Goal: Information Seeking & Learning: Learn about a topic

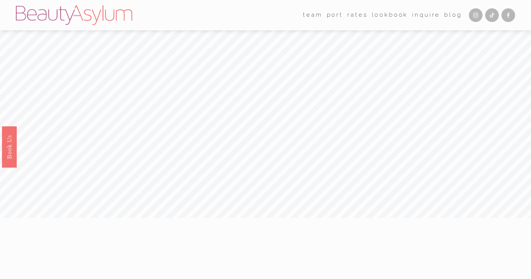
click at [353, 17] on link "Rates" at bounding box center [357, 15] width 20 height 12
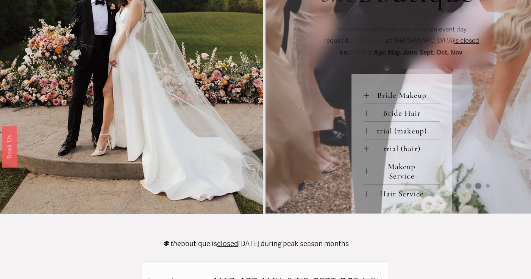
scroll to position [308, 0]
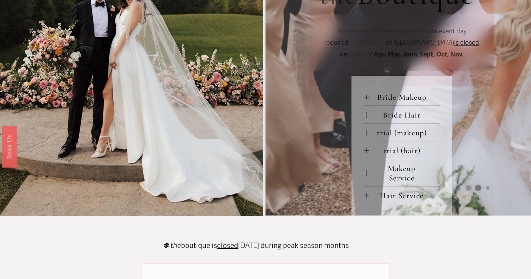
click at [405, 95] on span "Bride Makeup" at bounding box center [404, 96] width 71 height 9
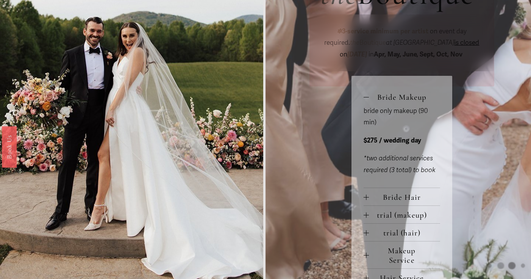
click at [405, 96] on span "Bride Makeup" at bounding box center [404, 96] width 71 height 9
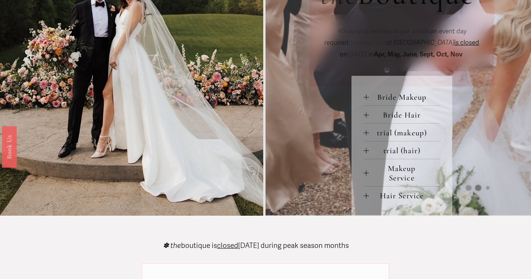
click at [406, 116] on span "Bride Hair" at bounding box center [404, 114] width 71 height 9
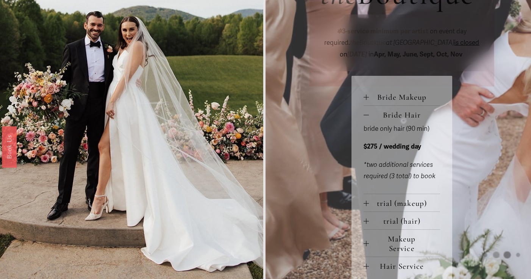
click at [406, 116] on span "Bride Hair" at bounding box center [404, 114] width 71 height 9
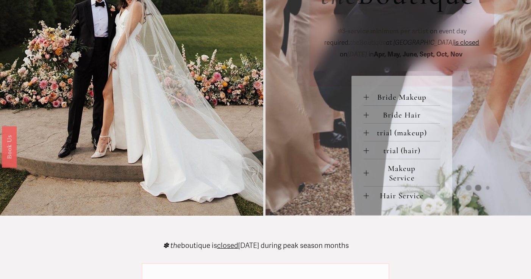
click at [404, 135] on span "trial (makeup)" at bounding box center [404, 132] width 71 height 9
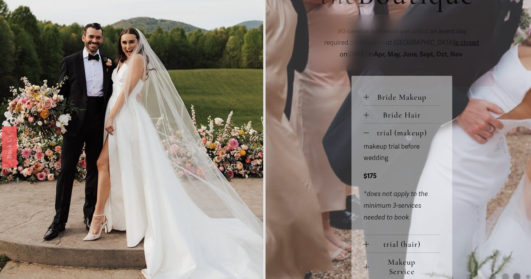
click at [404, 135] on span "trial (makeup)" at bounding box center [404, 132] width 71 height 9
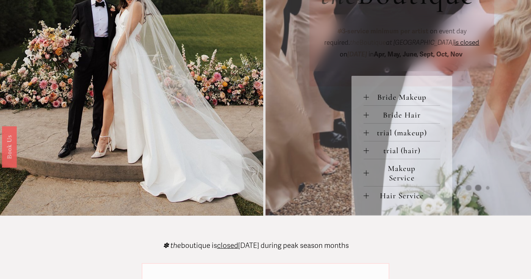
click at [403, 169] on span "Makeup Service" at bounding box center [404, 173] width 71 height 19
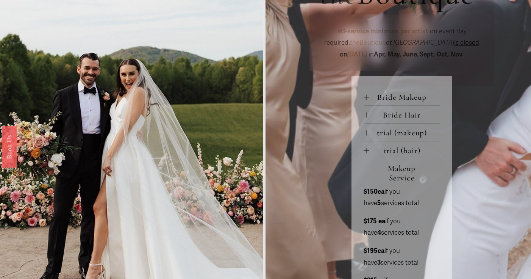
click at [403, 169] on span "Makeup Service" at bounding box center [404, 173] width 71 height 19
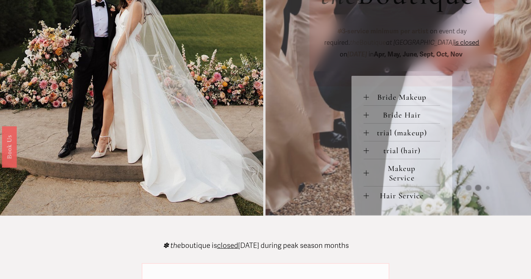
click at [403, 134] on span "trial (makeup)" at bounding box center [404, 132] width 71 height 9
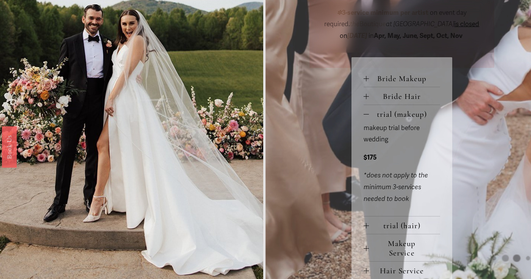
scroll to position [331, 0]
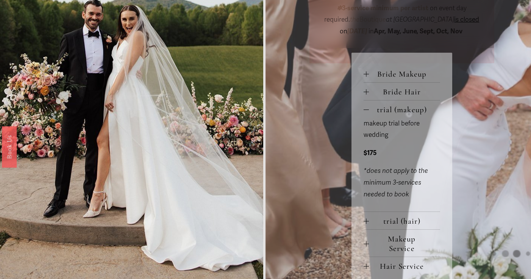
click at [404, 110] on span "trial (makeup)" at bounding box center [404, 109] width 71 height 9
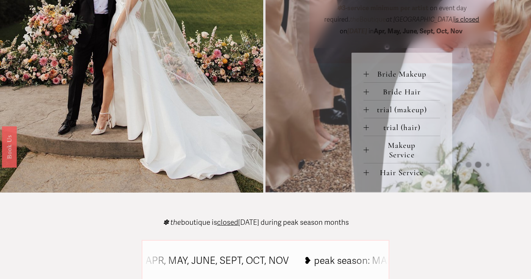
click at [405, 77] on span "Bride Makeup" at bounding box center [404, 73] width 71 height 9
